Goal: Book appointment/travel/reservation

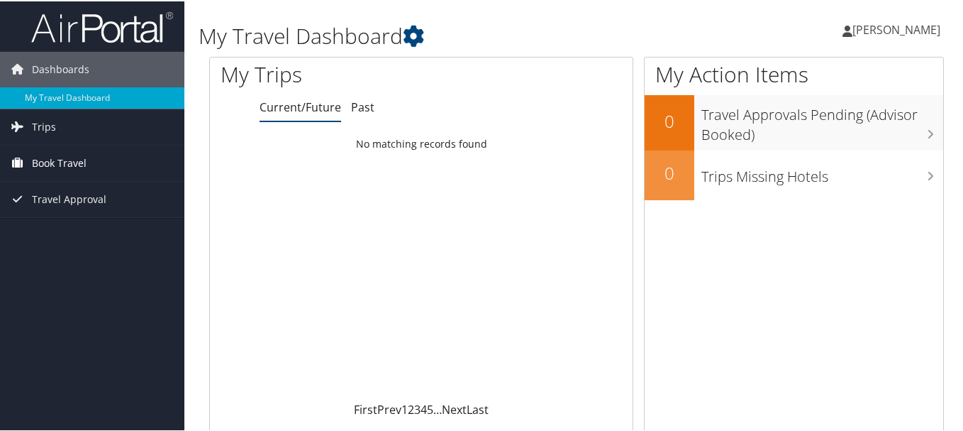
click at [140, 157] on link "Book Travel" at bounding box center [92, 161] width 184 height 35
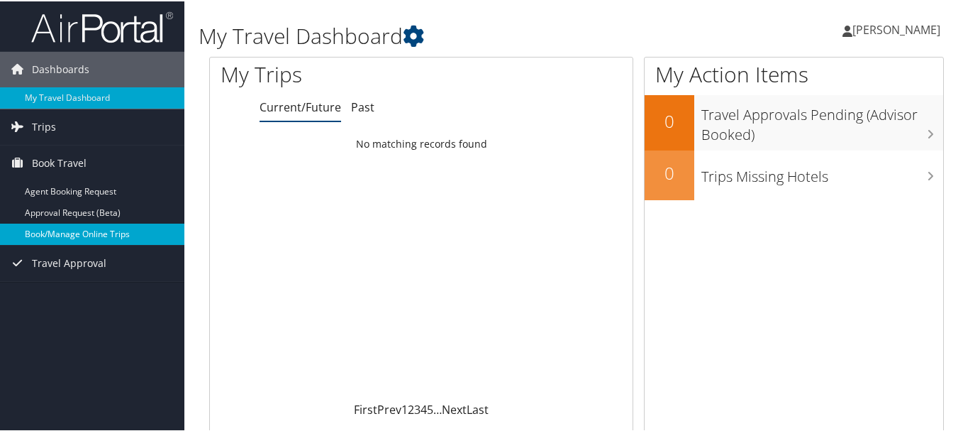
click at [86, 230] on link "Book/Manage Online Trips" at bounding box center [92, 232] width 184 height 21
